Goal: Task Accomplishment & Management: Manage account settings

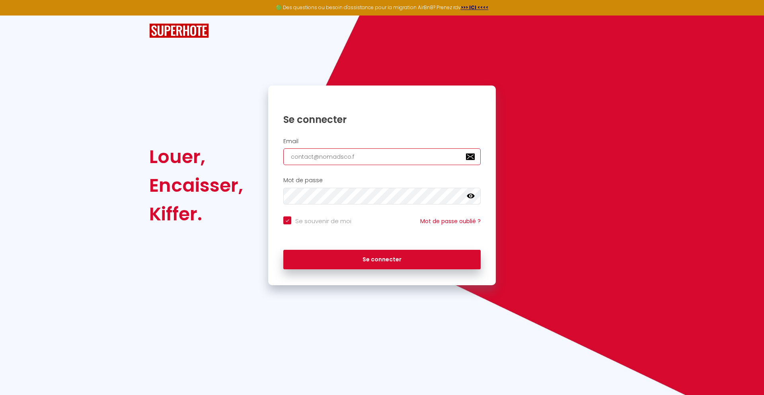
type input "[EMAIL_ADDRESS][DOMAIN_NAME]"
checkbox input "true"
type input "[EMAIL_ADDRESS][DOMAIN_NAME]"
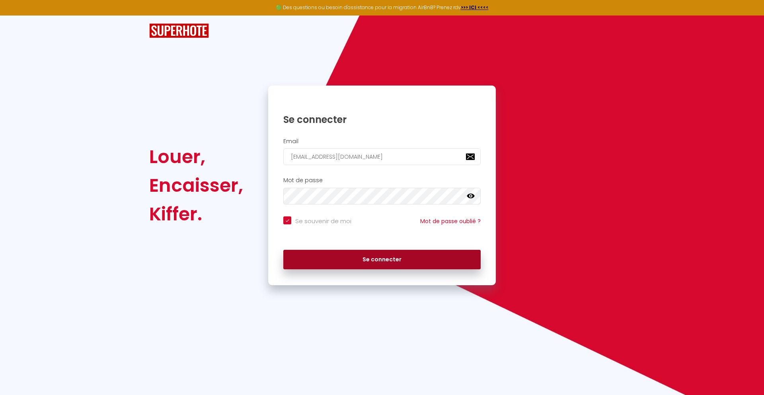
click at [382, 259] on button "Se connecter" at bounding box center [381, 260] width 197 height 20
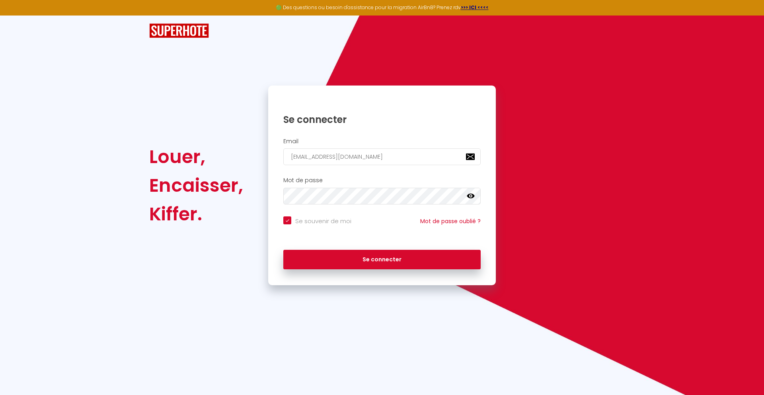
checkbox input "true"
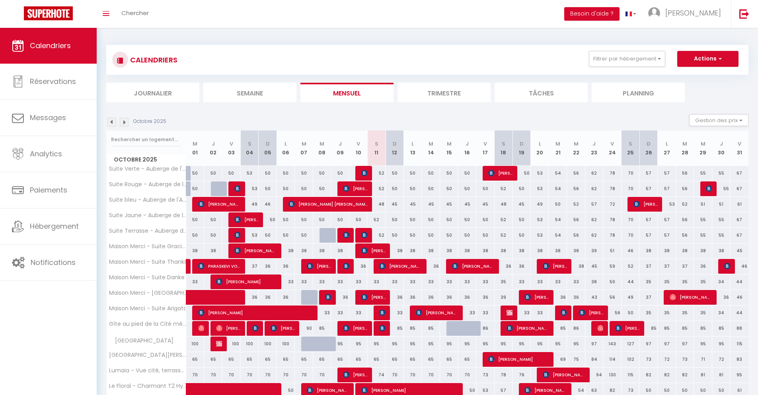
click at [153, 92] on li "Journalier" at bounding box center [152, 92] width 93 height 19
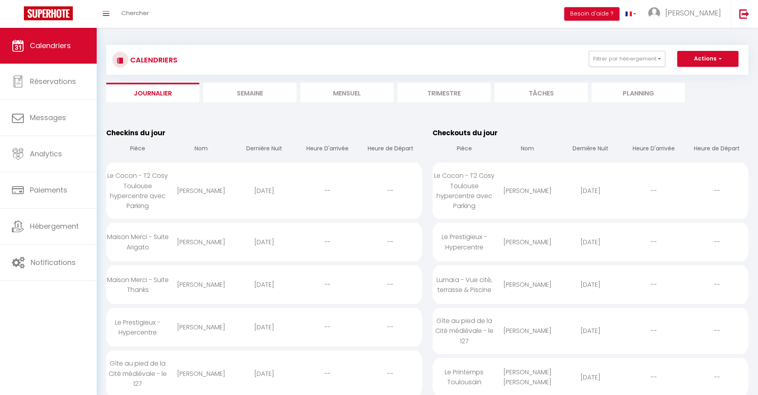
click at [590, 191] on div "[DATE]" at bounding box center [590, 191] width 63 height 26
select select "0"
select select "1"
select select
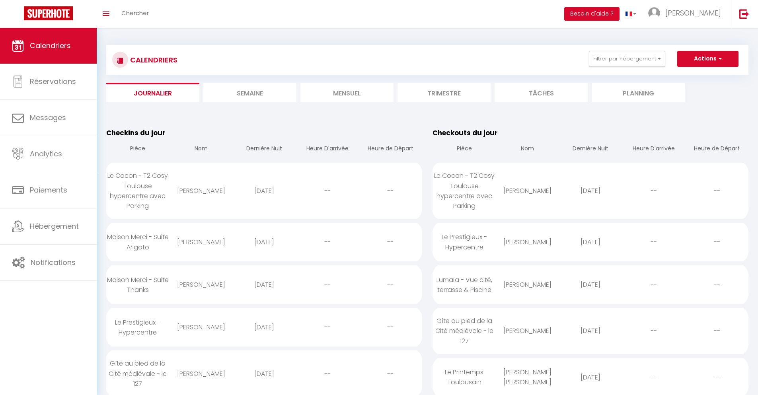
select select
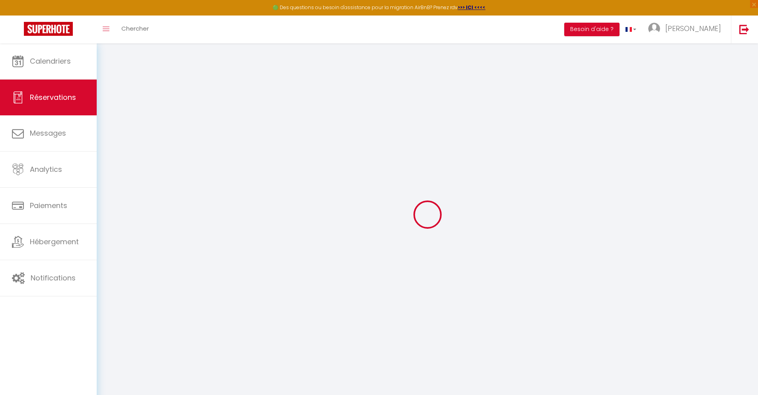
select select
checkbox input "false"
type textarea "** THIS RESERVATION HAS BEEN PRE-PAID ** BOOKING NOTE : Payment charge is EUR 4…"
type input "40"
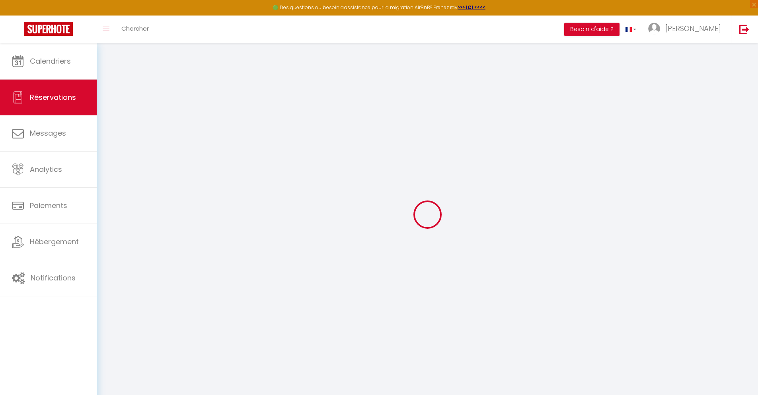
type input "18.97"
select select
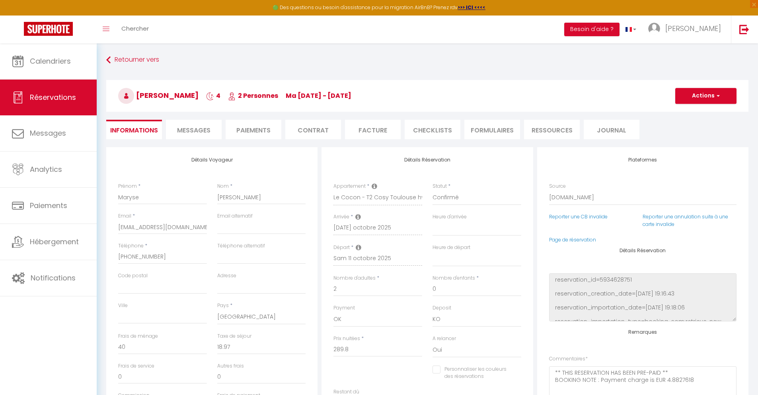
checkbox input "false"
select select
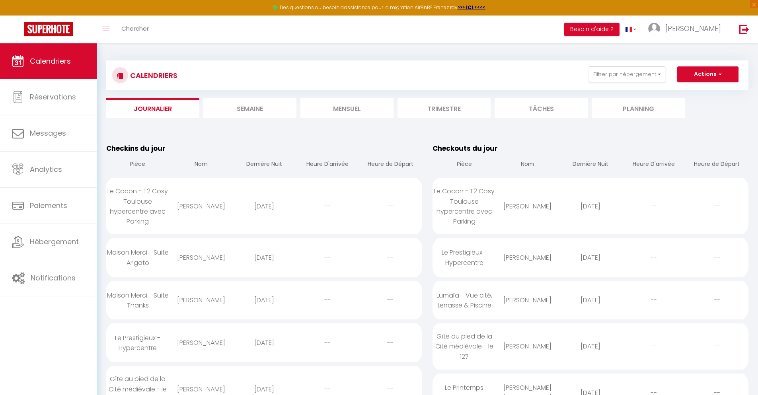
click at [590, 257] on div "[DATE]" at bounding box center [590, 258] width 63 height 26
select select "0"
select select "1"
select select
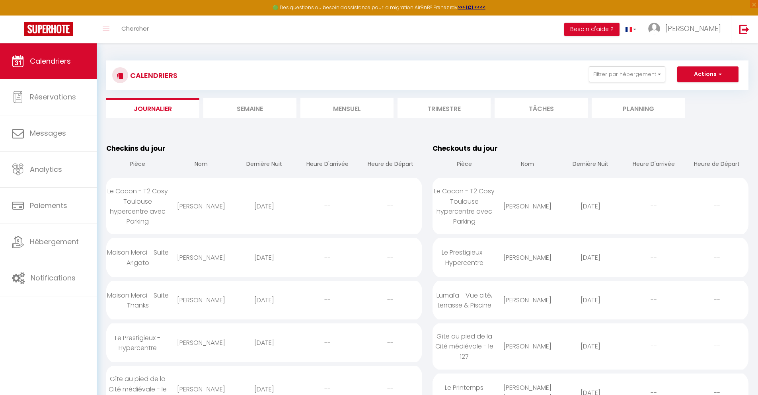
select select
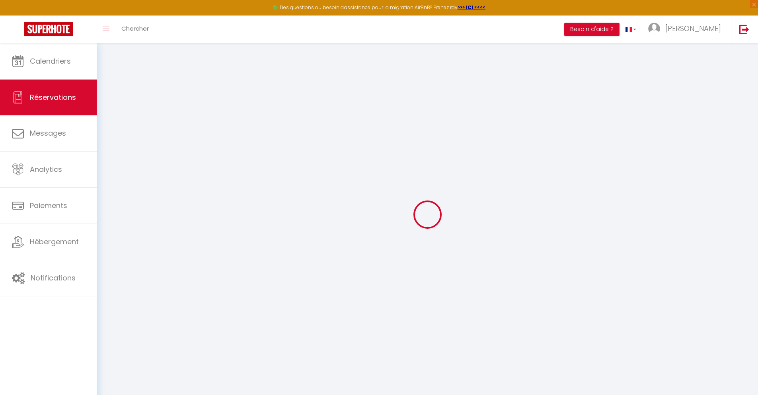
select select
checkbox input "false"
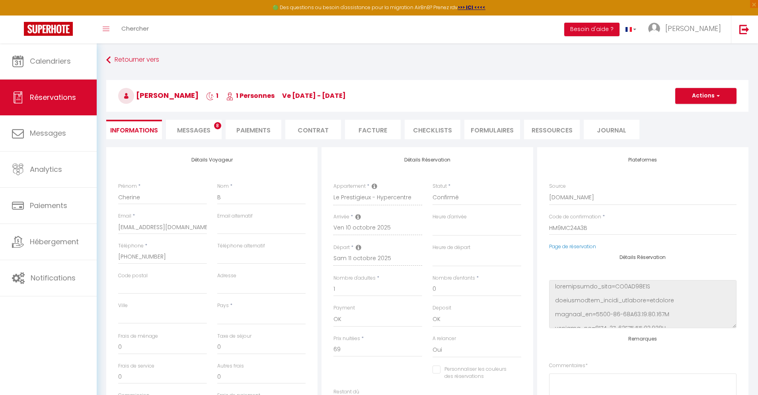
select select
type input "40"
type input "4.96"
select select
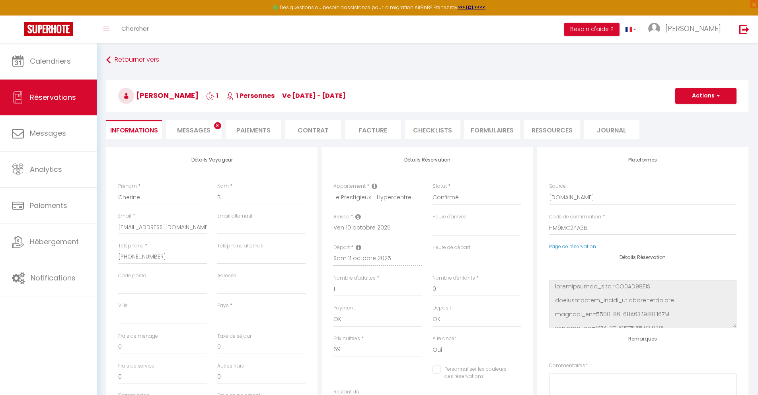
checkbox input "false"
select select
checkbox input "false"
select select
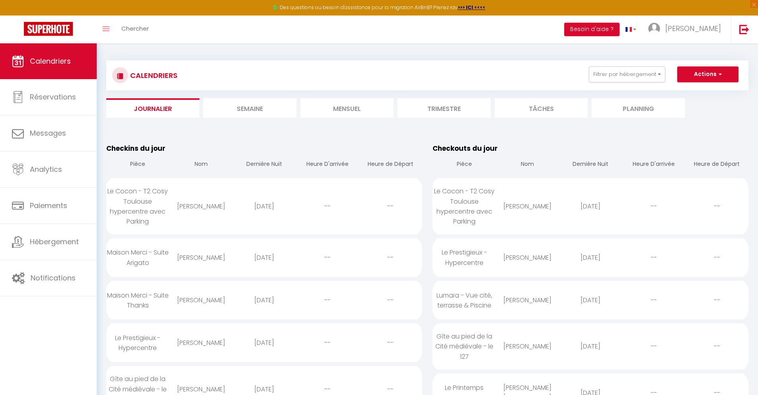
click at [590, 300] on div "[DATE]" at bounding box center [590, 300] width 63 height 26
select select "0"
select select "1"
select select
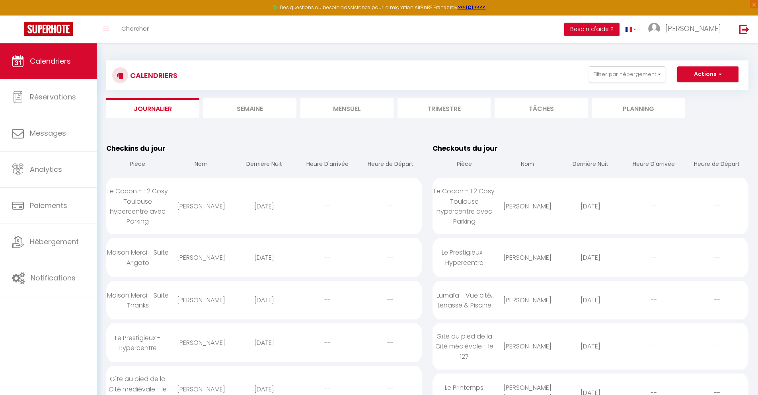
select select
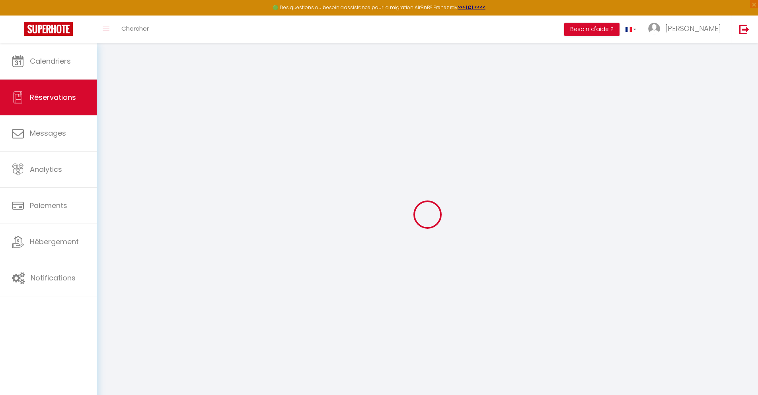
type input "Lourdes"
type input "Aylagas"
type input "[EMAIL_ADDRESS][DOMAIN_NAME]"
type input "[PHONE_NUMBER]"
type input "."
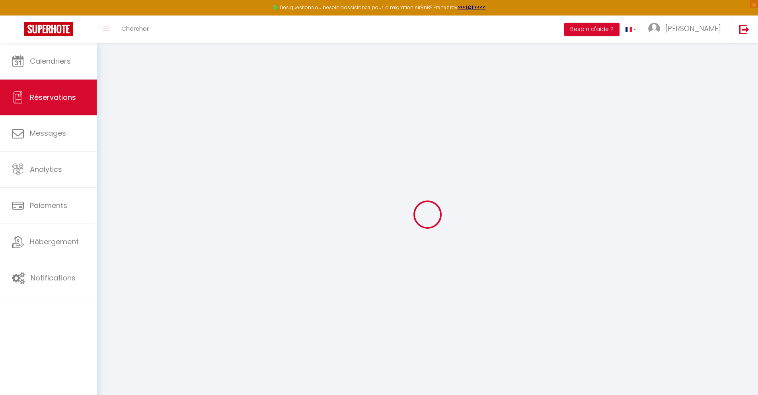
select select "ES"
type input "32.95"
type input "2.85"
select select "66304"
select select "1"
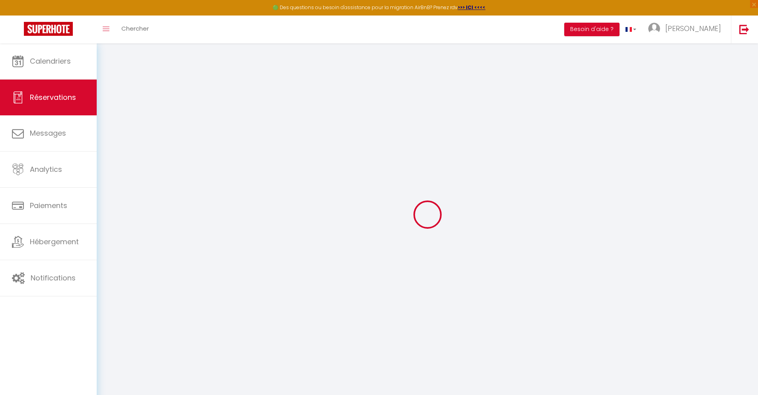
select select
type input "4"
select select "12"
select select
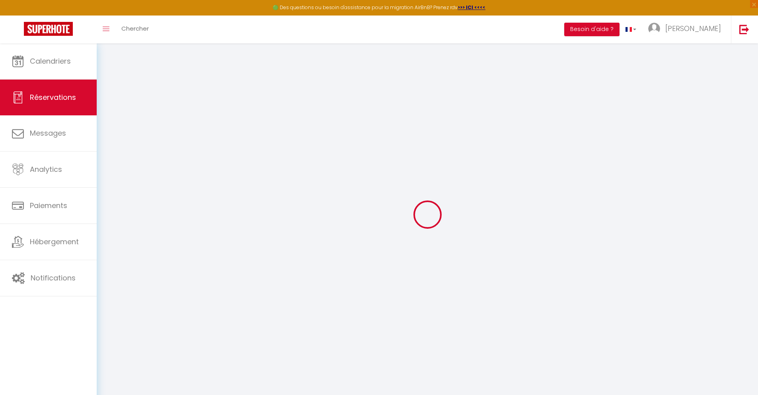
type input "145.8"
checkbox input "false"
type input "0"
select select "2"
type input "0"
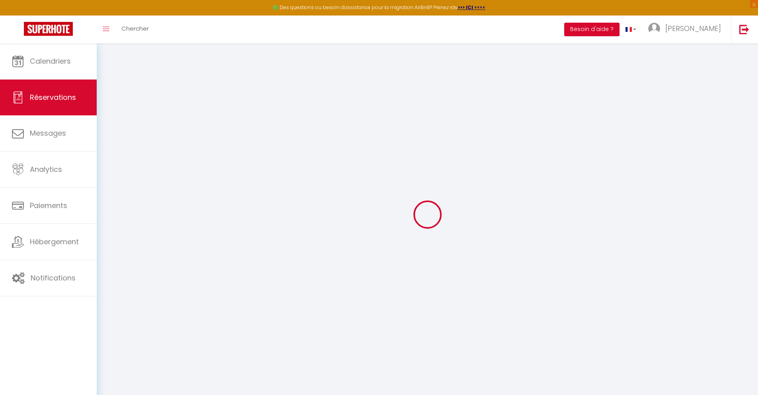
type input "0"
select select
select select "14"
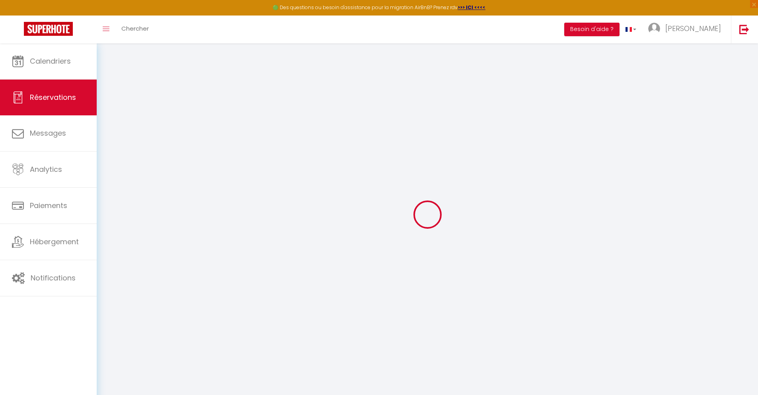
checkbox input "false"
select select
checkbox input "false"
select select
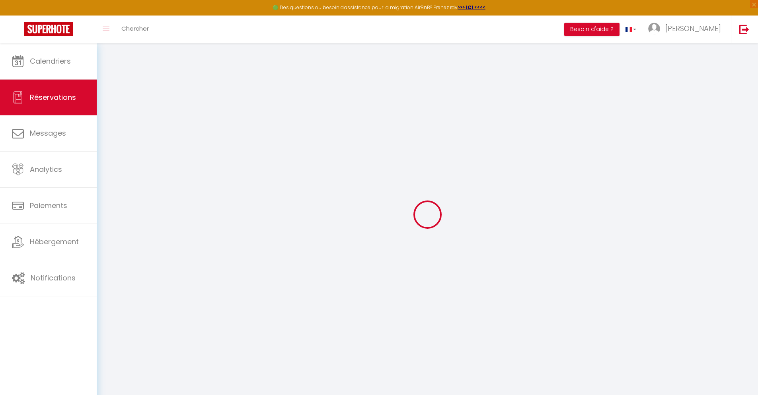
select select
checkbox input "false"
type textarea "** THIS RESERVATION HAS BEEN PRE-PAID ** You have a booker that would like free…"
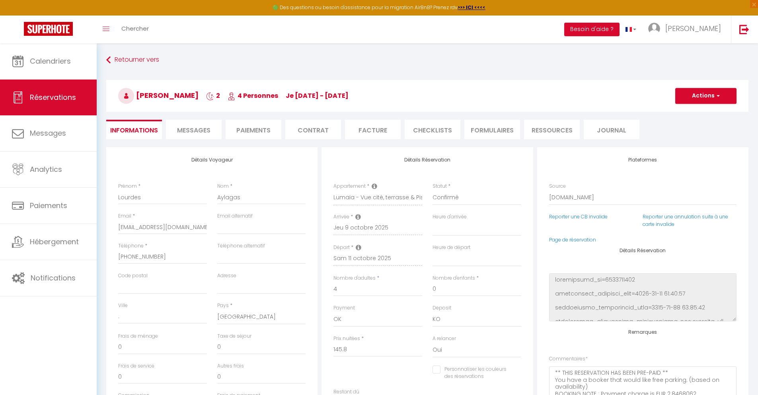
type input "48"
type input "9.54"
select select
checkbox input "false"
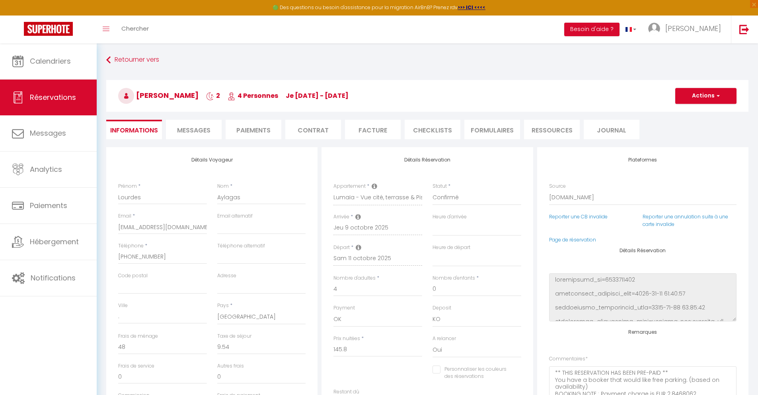
select select
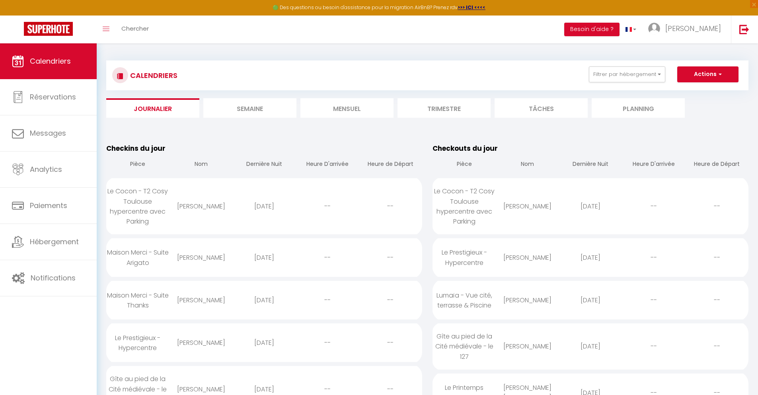
click at [590, 346] on div "[DATE]" at bounding box center [590, 346] width 63 height 26
select select "0"
select select "1"
select select
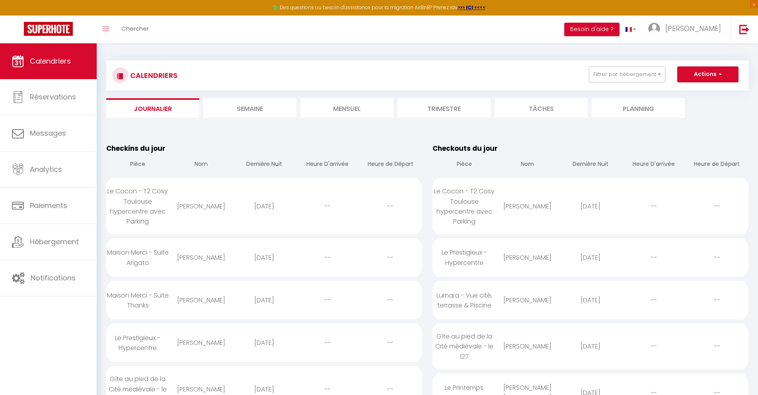
select select
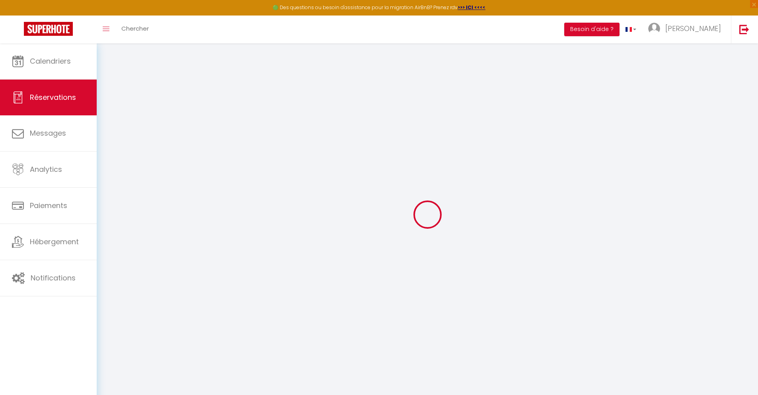
select select
checkbox input "false"
select select
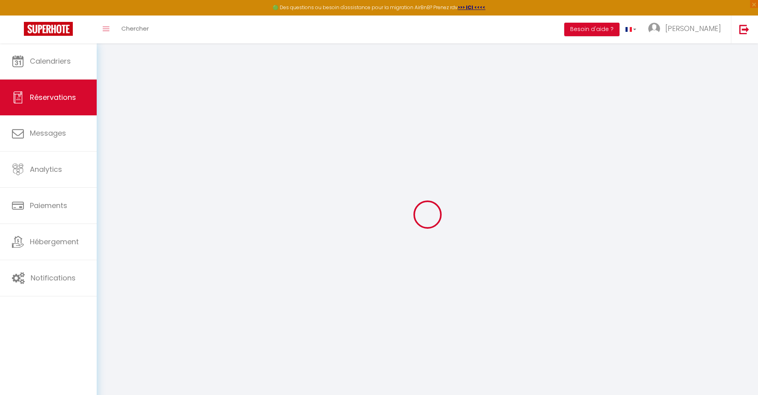
checkbox input "false"
type textarea "** THIS RESERVATION HAS BEEN PRE-PAID ** Reservation has a cancellation grace p…"
type input "25"
type input "6.96"
select select
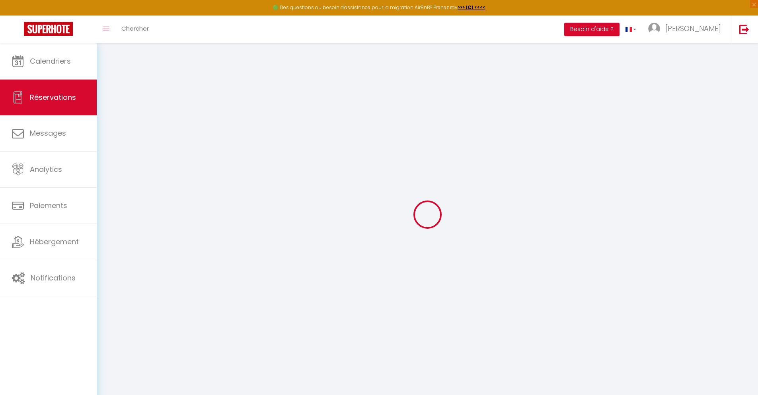
select select
checkbox input "false"
select select
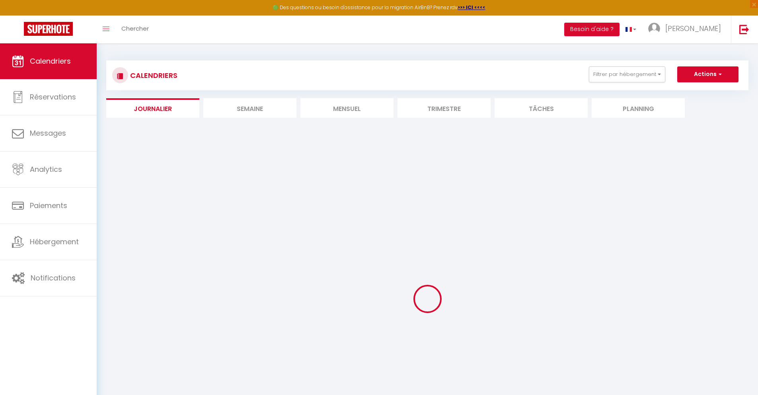
select select
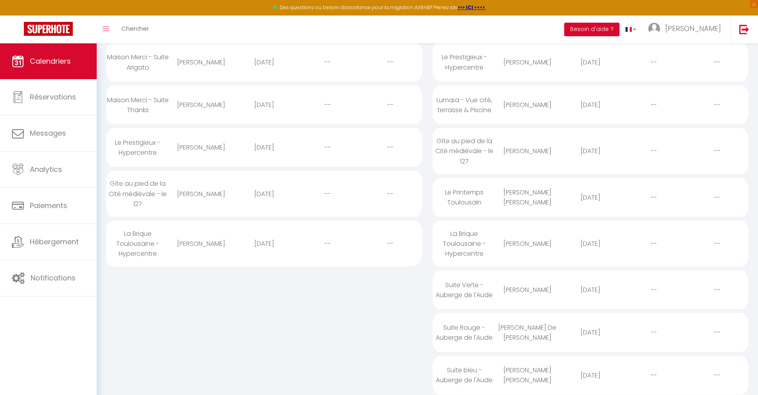
scroll to position [19, 0]
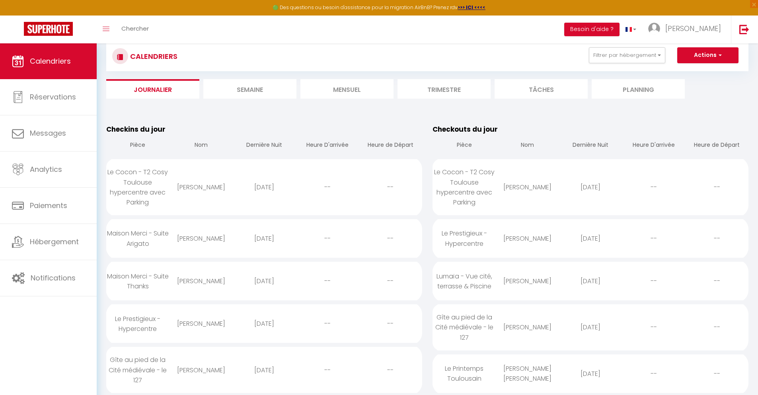
click at [590, 374] on div "[DATE]" at bounding box center [590, 374] width 63 height 26
select select "0"
select select "1"
select select
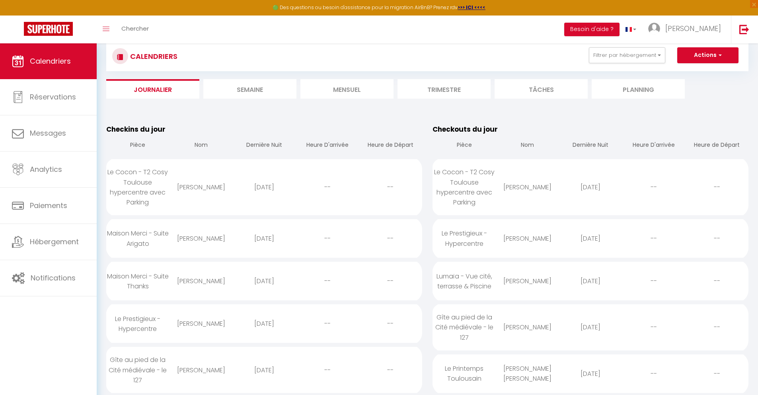
select select
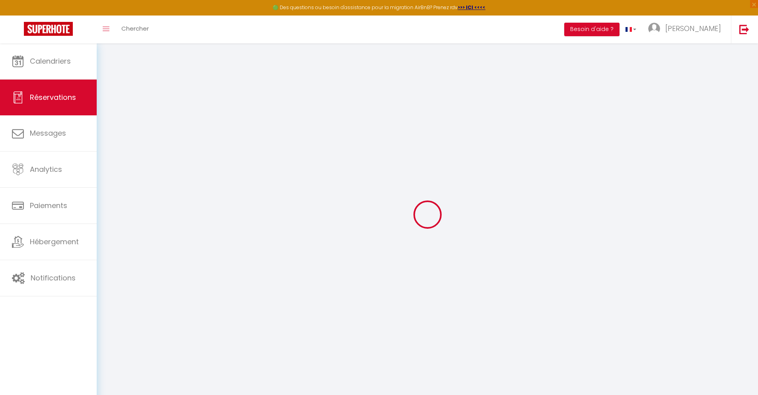
select select
checkbox input "false"
select select
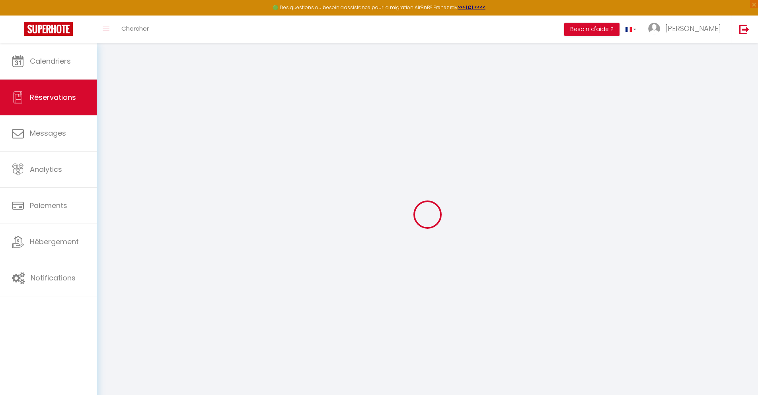
select select
checkbox input "false"
select select
type input "42"
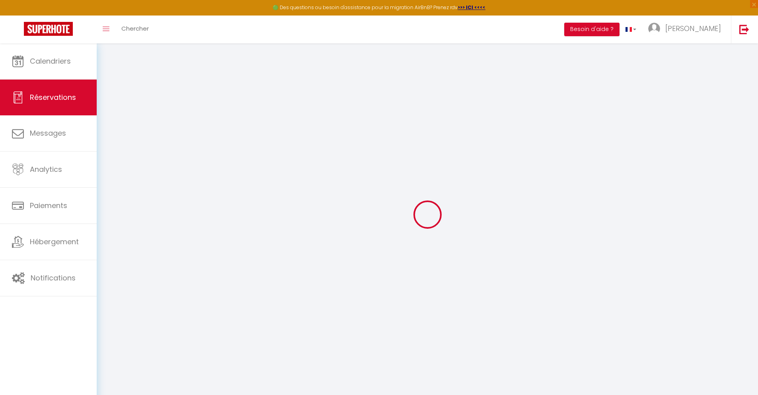
type input "20.8"
select select
checkbox input "false"
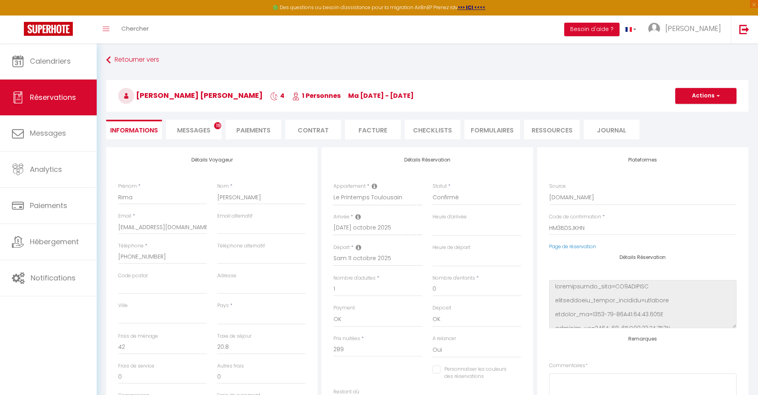
select select
checkbox input "false"
select select
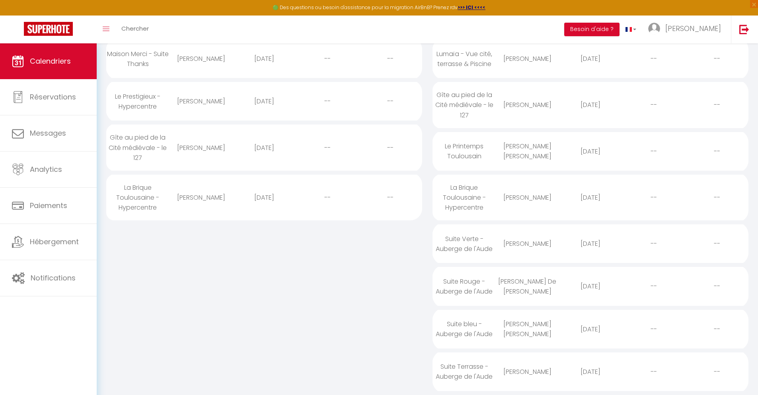
scroll to position [69, 0]
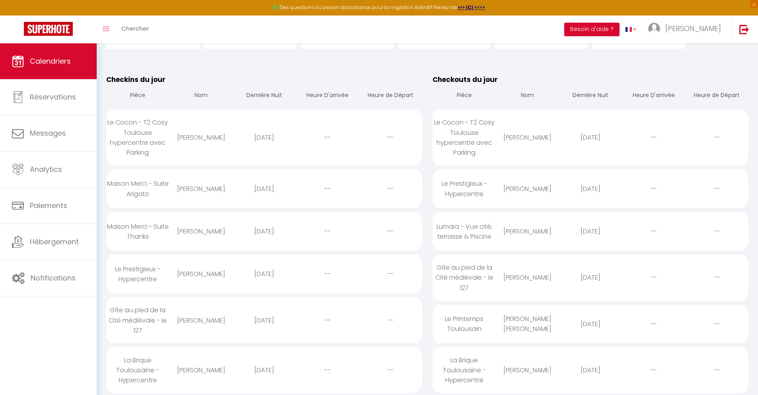
click at [590, 370] on div "[DATE]" at bounding box center [590, 370] width 63 height 26
select select "0"
select select "1"
select select
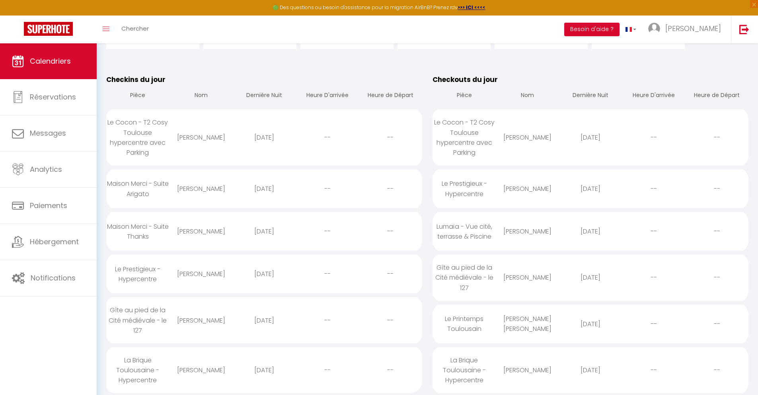
select select
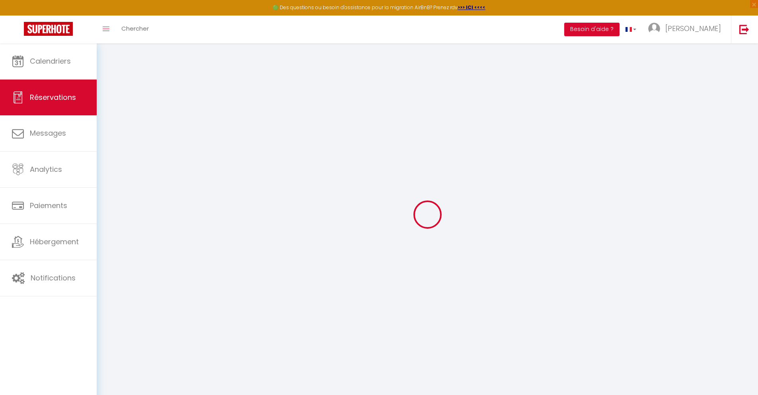
select select
checkbox input "false"
select select
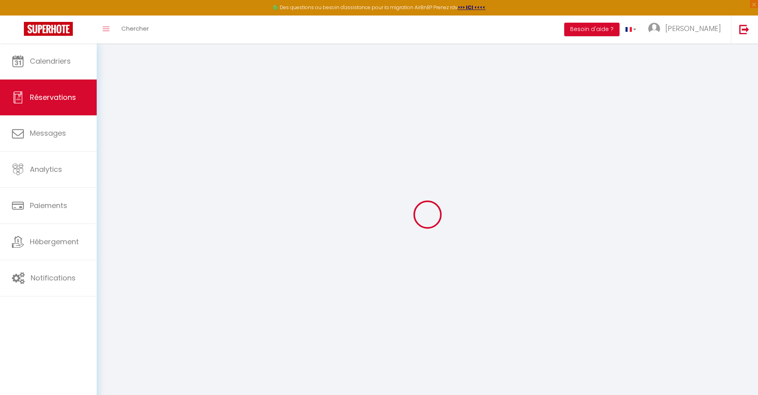
select select
checkbox input "false"
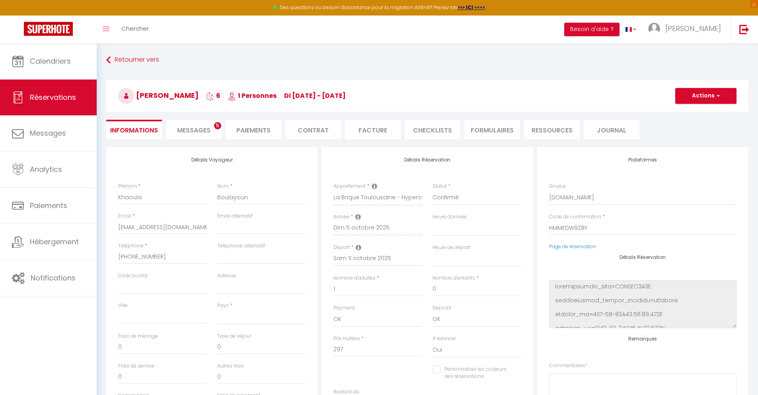
select select
type input "40"
type input "21.38"
select select
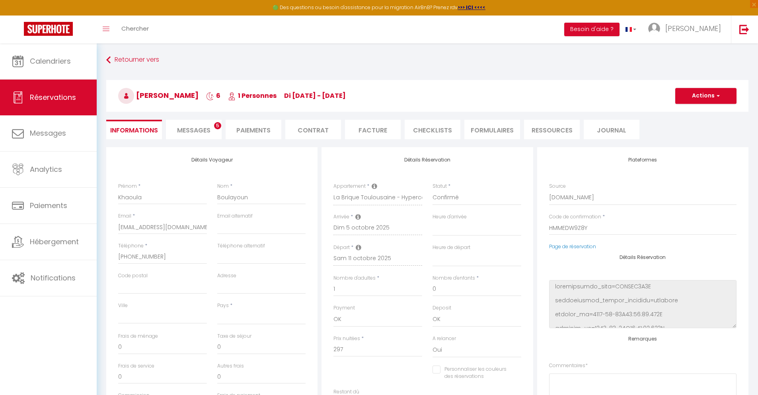
checkbox input "false"
select select
checkbox input "false"
select select
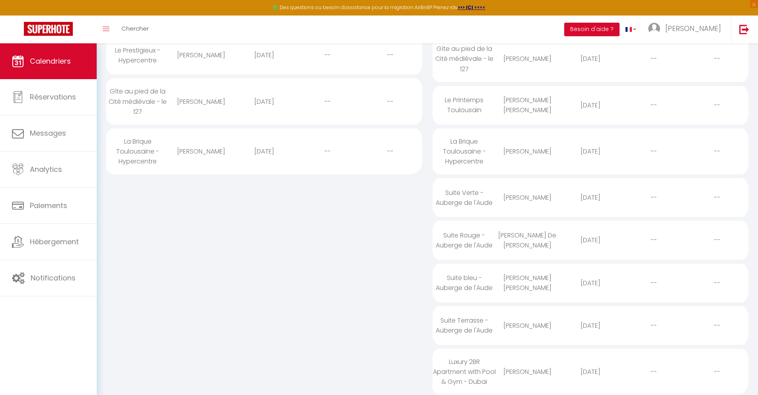
scroll to position [111, 0]
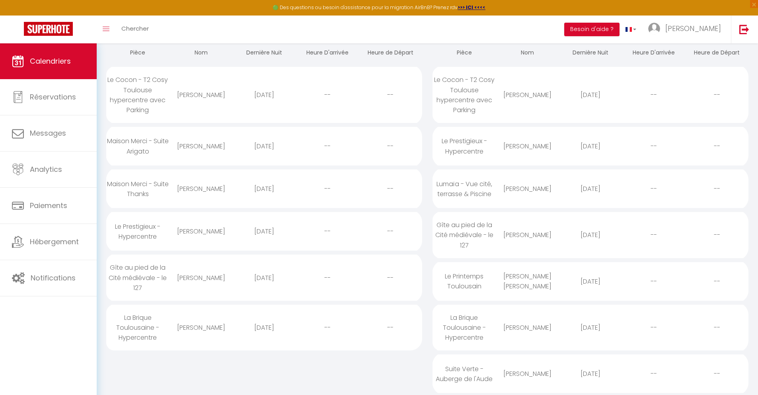
click at [590, 374] on div "[DATE]" at bounding box center [590, 374] width 63 height 26
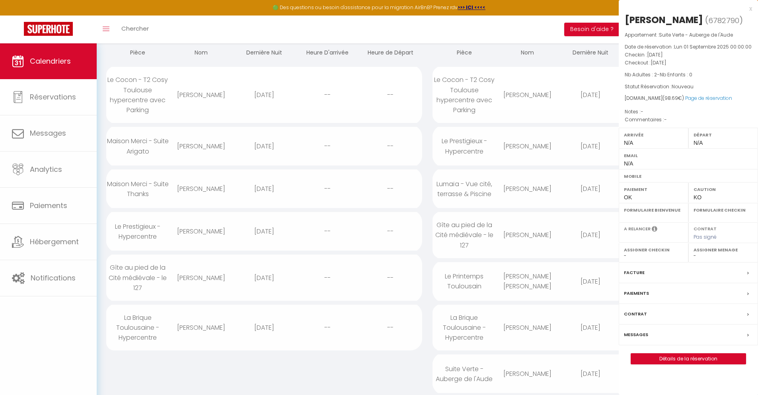
select select "0"
select select "1"
select select
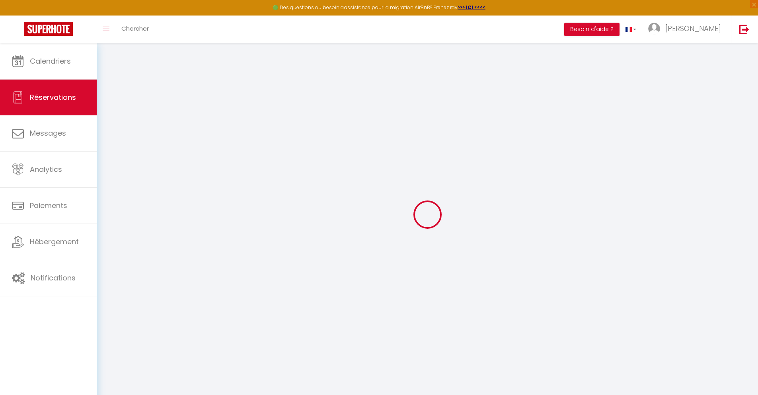
select select
checkbox input "false"
select select
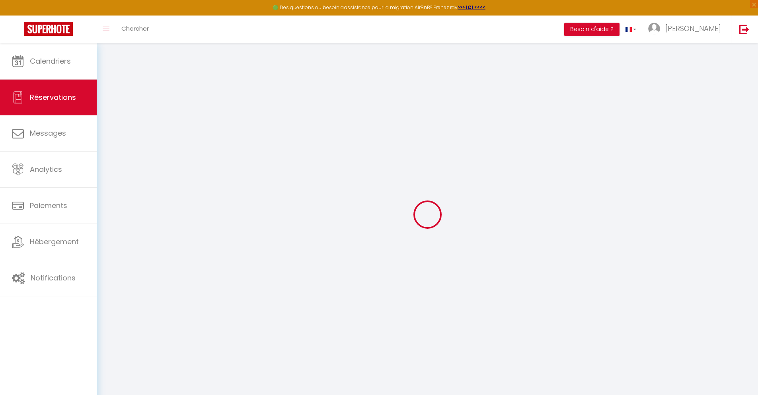
select select
checkbox input "false"
select select
type input "28"
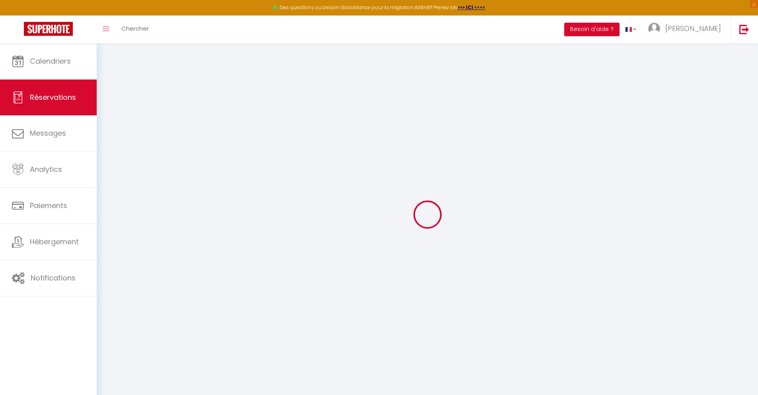
select select
checkbox input "false"
select select
checkbox input "false"
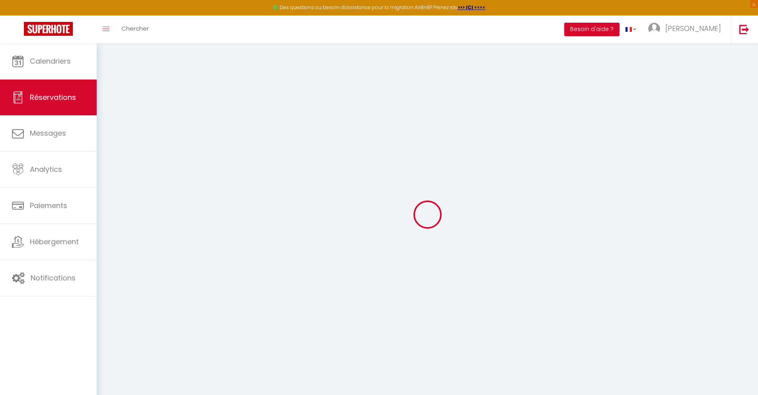
select select
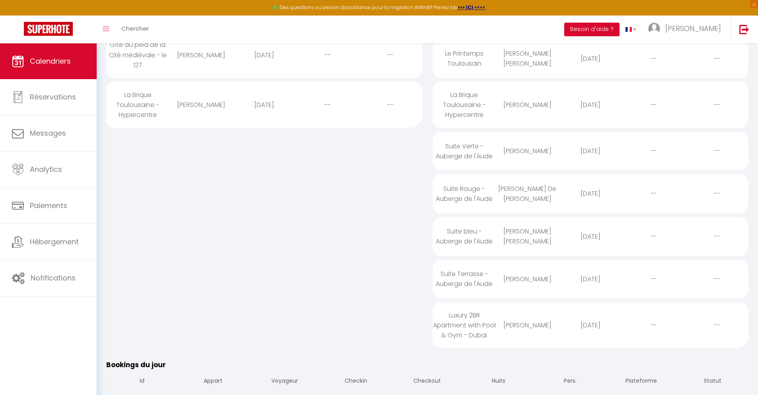
scroll to position [162, 0]
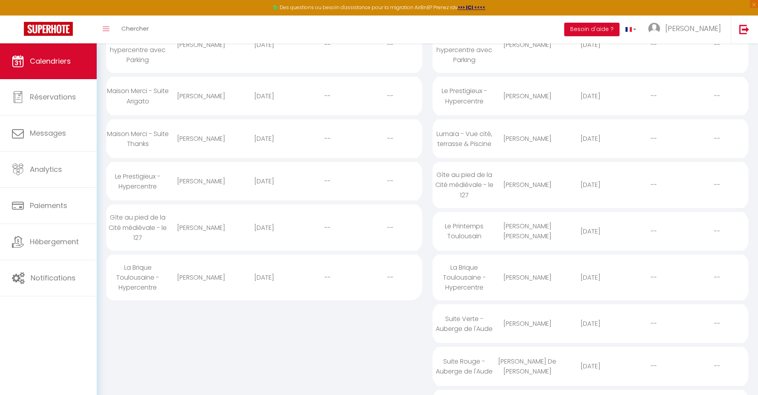
click at [590, 370] on div "[DATE]" at bounding box center [590, 366] width 63 height 26
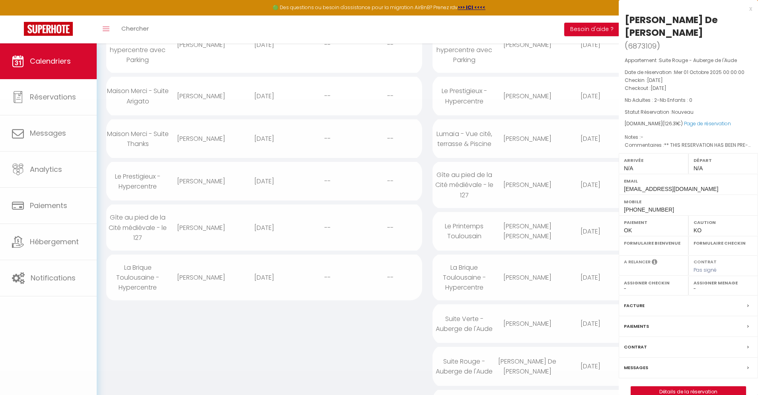
select select "0"
select select "1"
select select
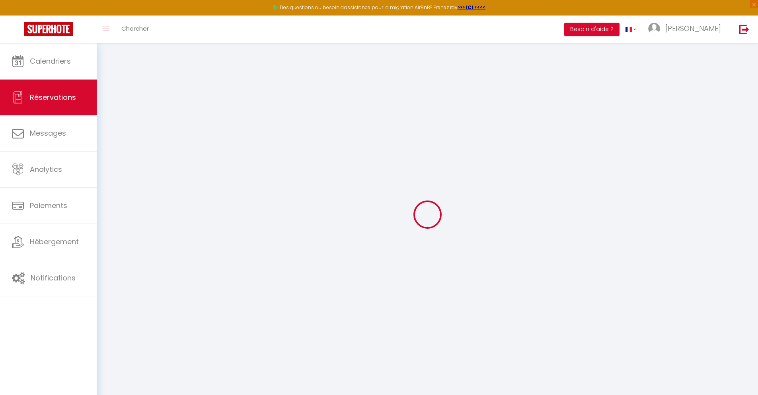
select select
checkbox input "false"
select select
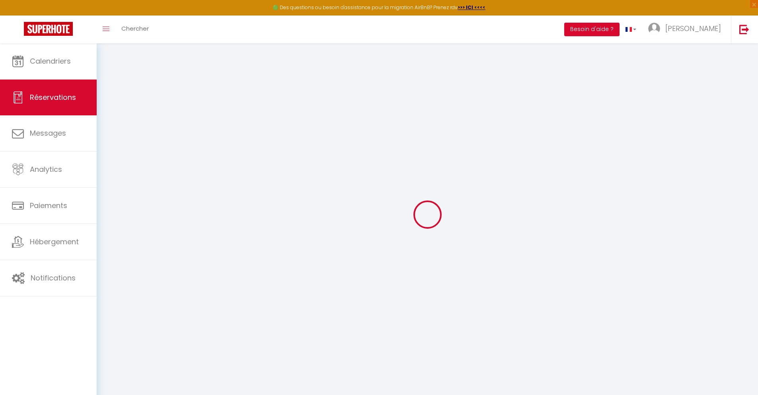
checkbox input "false"
type textarea "** THIS RESERVATION HAS BEEN PRE-PAID ** BOOKING NOTE : Payment charge is EUR 1…"
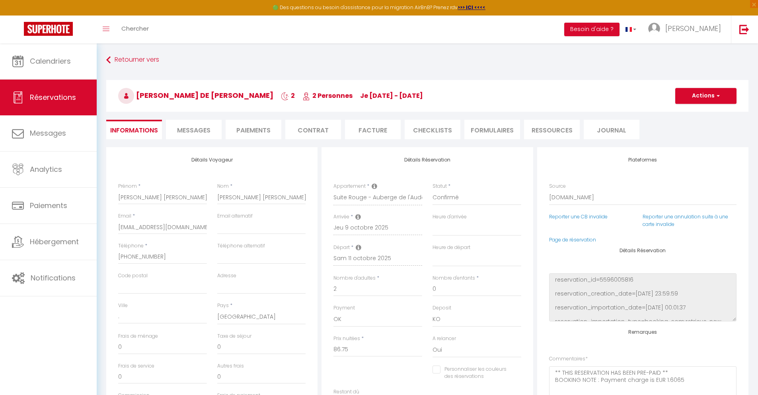
type input "28"
type input "11.56"
select select
checkbox input "false"
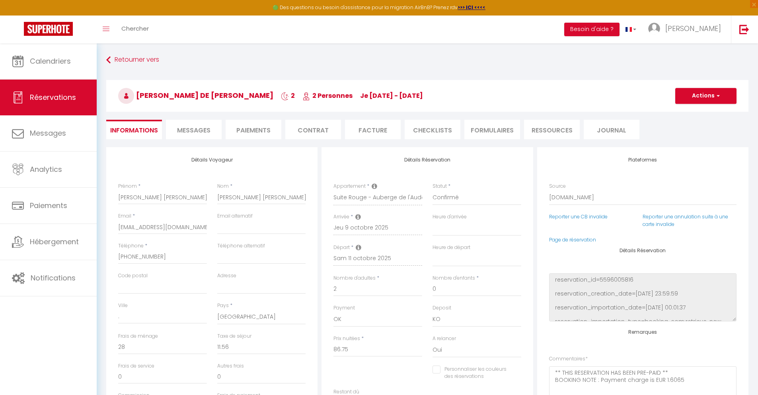
select select
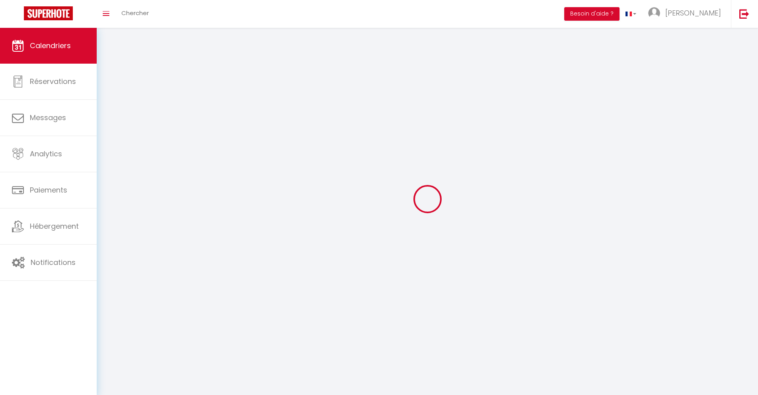
scroll to position [43, 0]
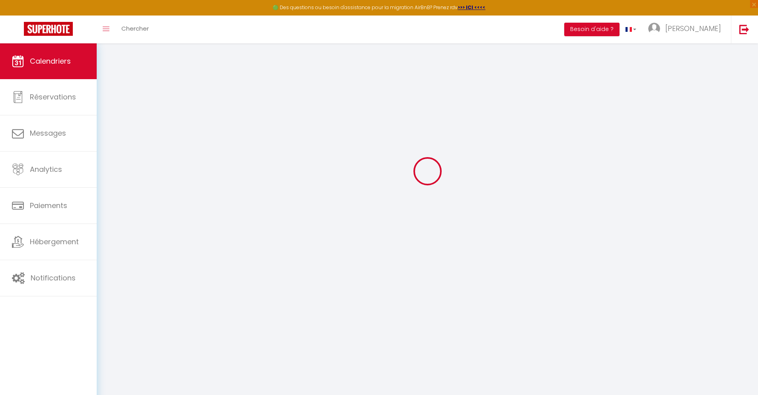
select select
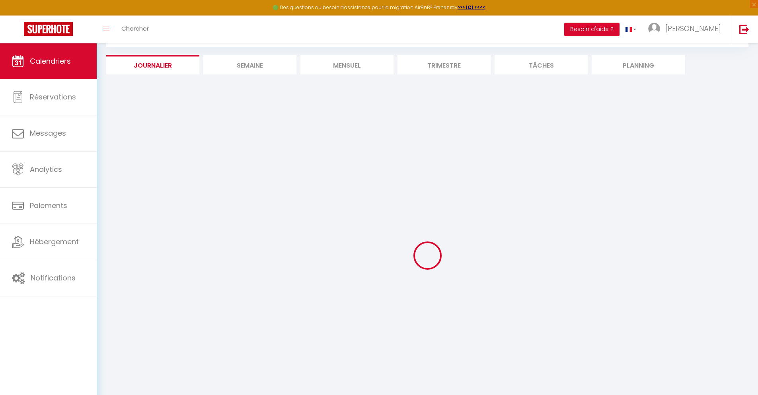
select select
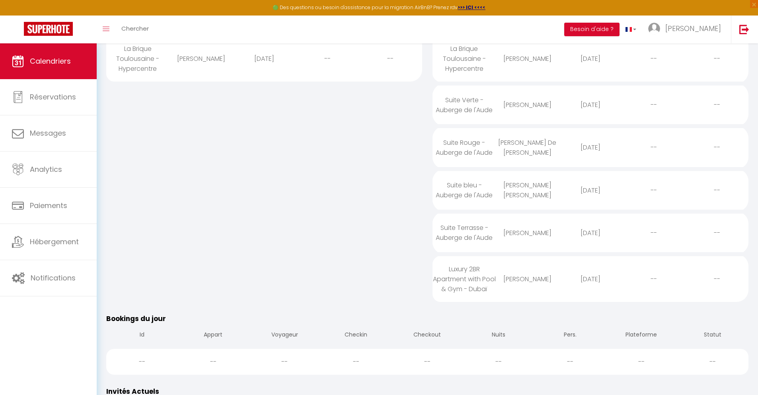
scroll to position [204, 0]
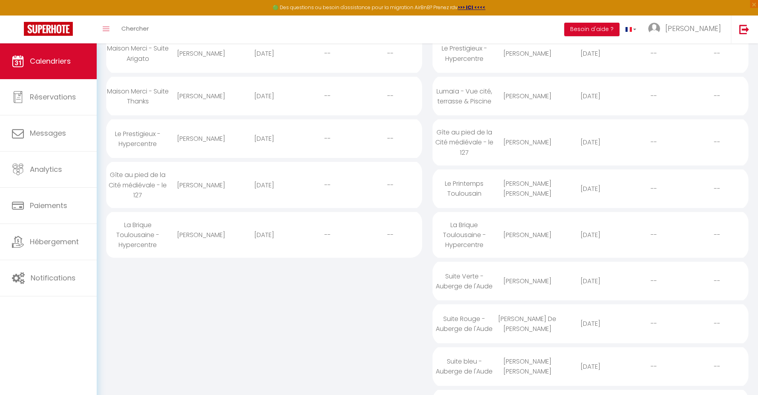
click at [590, 374] on div "[DATE]" at bounding box center [590, 367] width 63 height 26
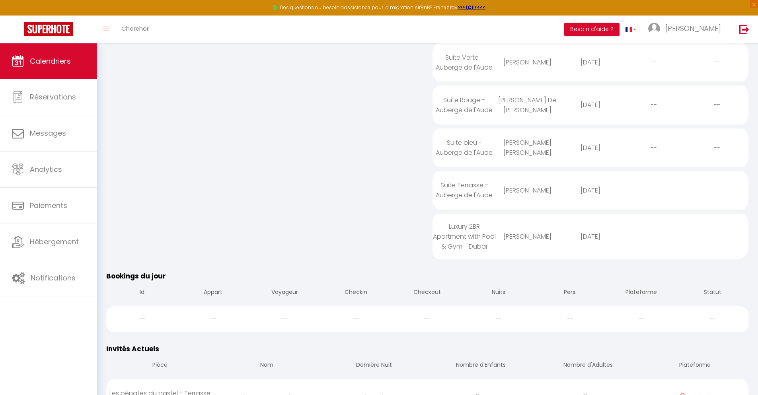
scroll to position [247, 0]
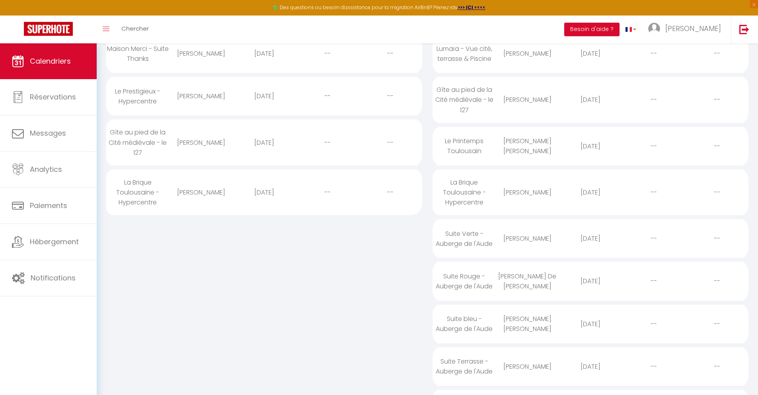
click at [590, 374] on div "[DATE]" at bounding box center [590, 367] width 63 height 26
